Goal: Navigation & Orientation: Find specific page/section

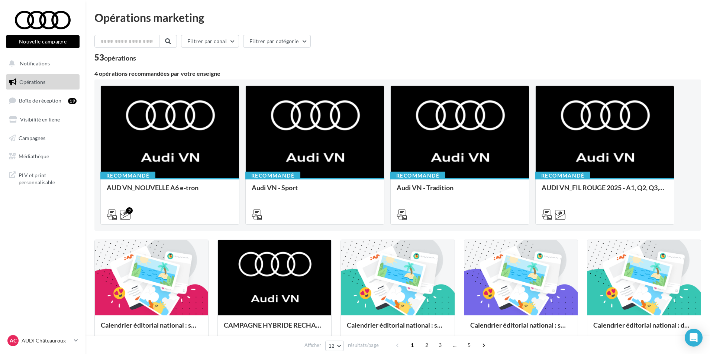
drag, startPoint x: 60, startPoint y: 338, endPoint x: 62, endPoint y: 331, distance: 6.6
click at [61, 334] on link "AC AUDI Châteauroux audi-alse-36007" at bounding box center [43, 341] width 74 height 14
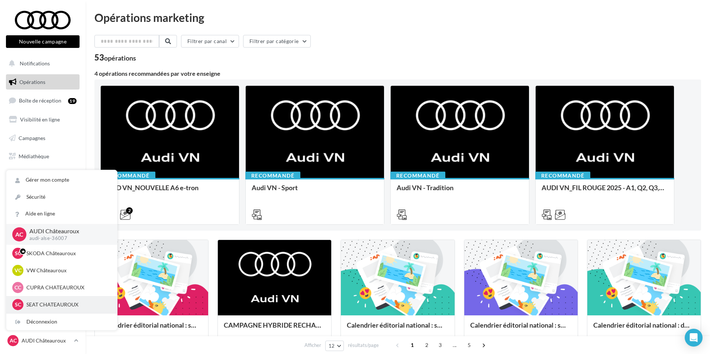
click at [67, 302] on p "SEAT CHATEAUROUX" at bounding box center [67, 304] width 82 height 7
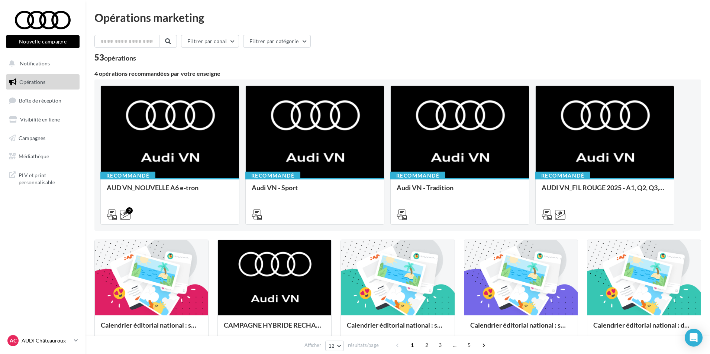
click at [55, 344] on p "AUDI Châteauroux" at bounding box center [46, 340] width 49 height 7
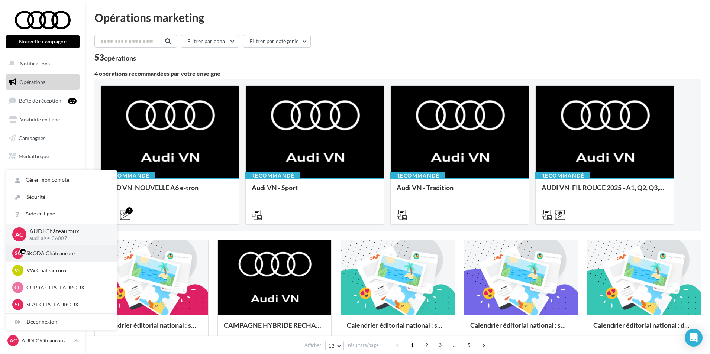
click at [59, 256] on p "SKODA Châteauroux" at bounding box center [67, 253] width 82 height 7
